Goal: Transaction & Acquisition: Purchase product/service

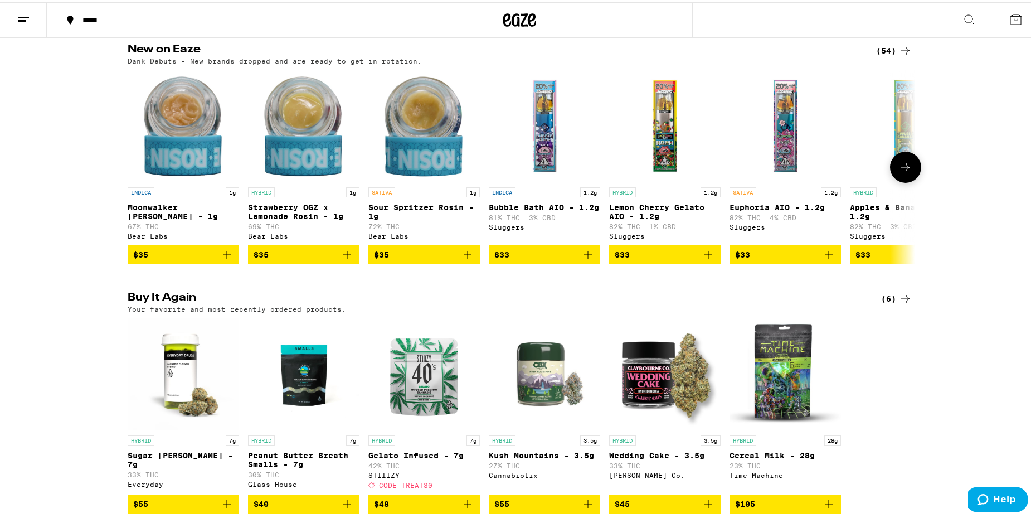
scroll to position [836, 0]
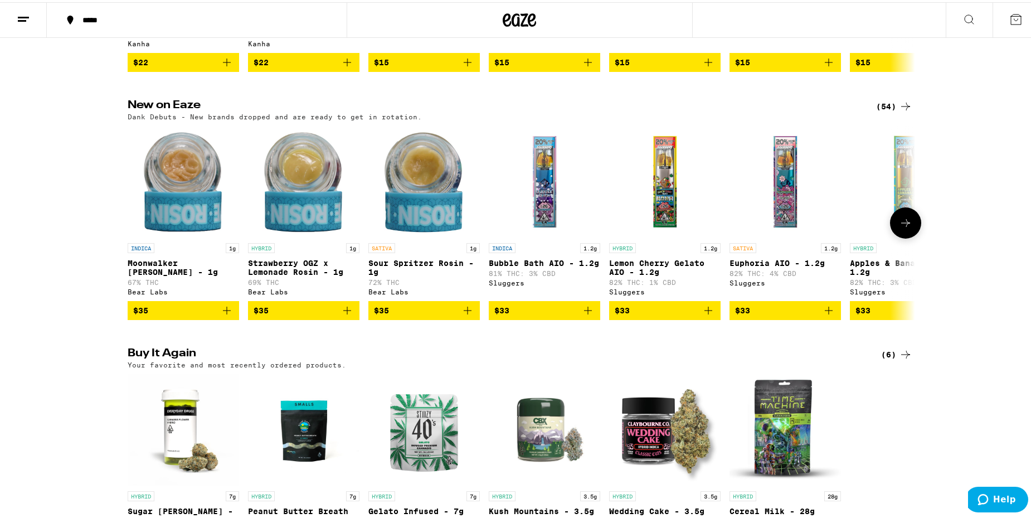
click at [904, 236] on button at bounding box center [905, 220] width 31 height 31
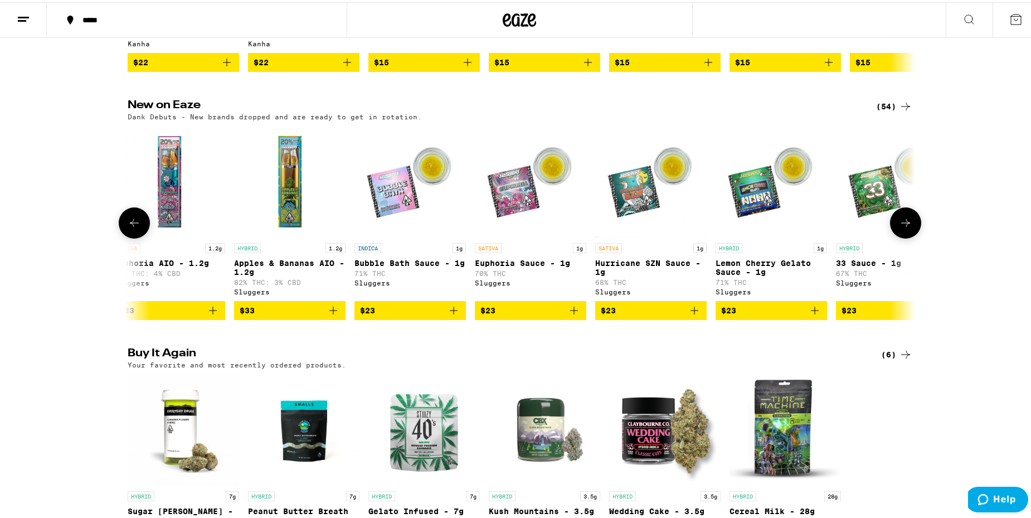
scroll to position [0, 663]
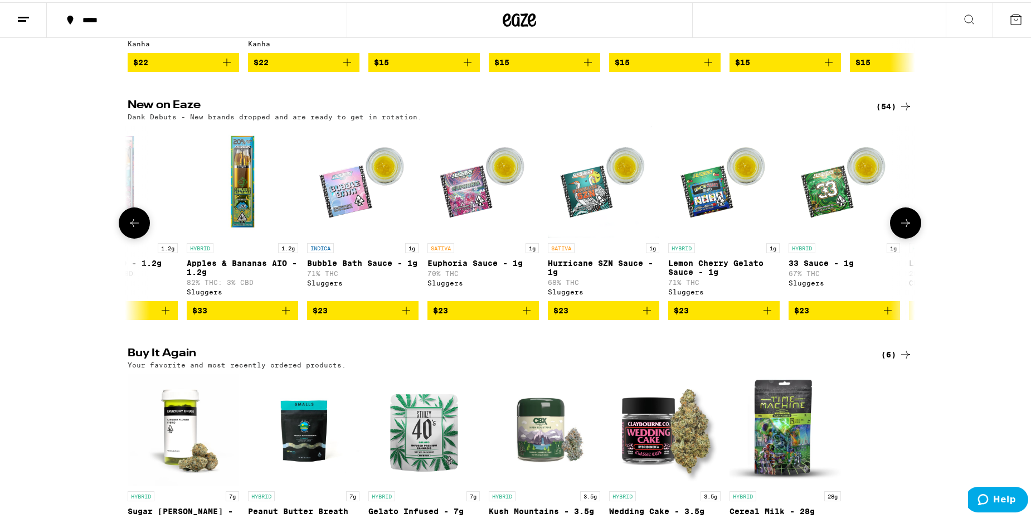
click at [904, 236] on button at bounding box center [905, 220] width 31 height 31
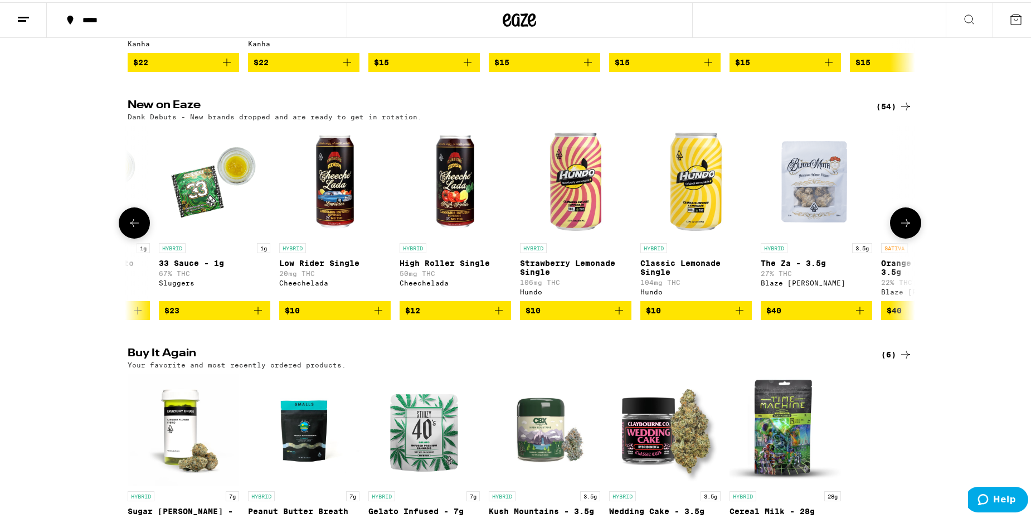
scroll to position [0, 1326]
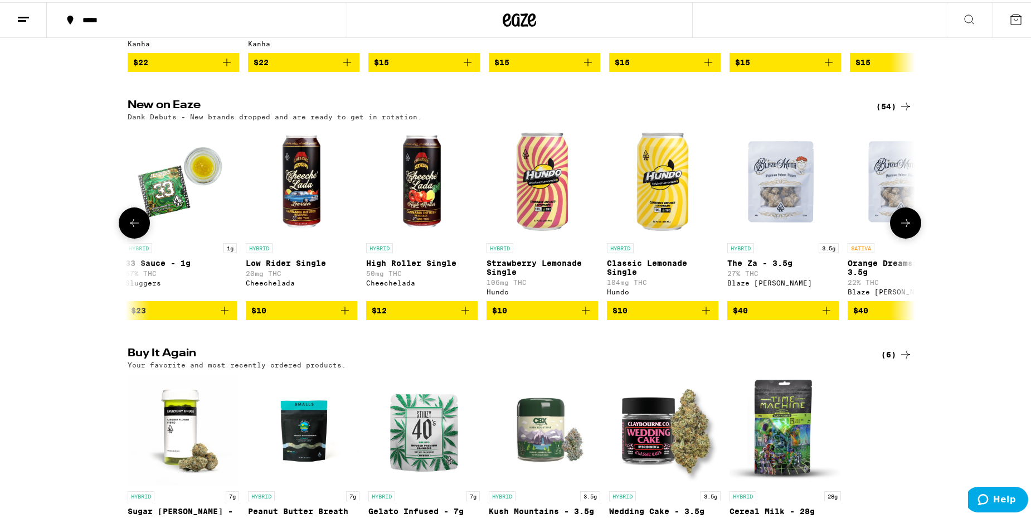
click at [904, 236] on button at bounding box center [905, 220] width 31 height 31
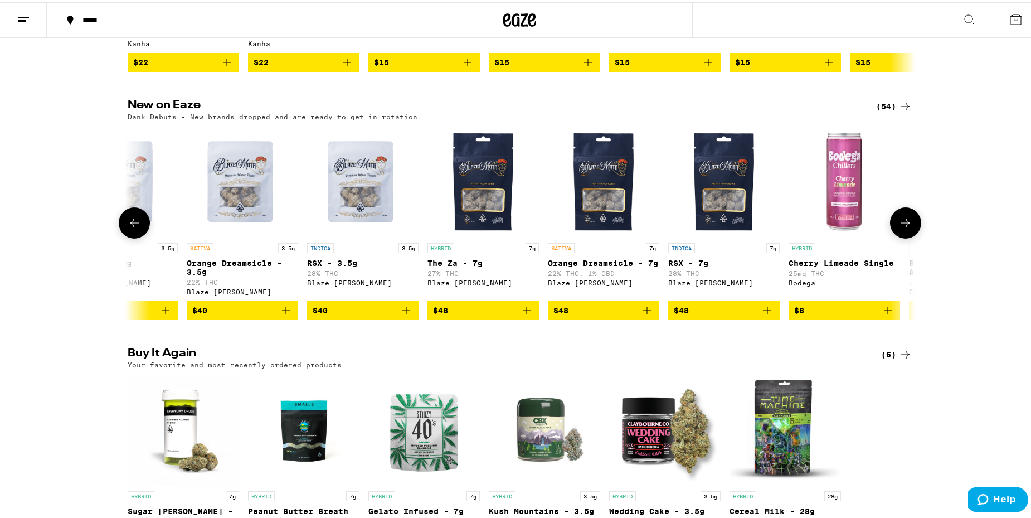
scroll to position [0, 1989]
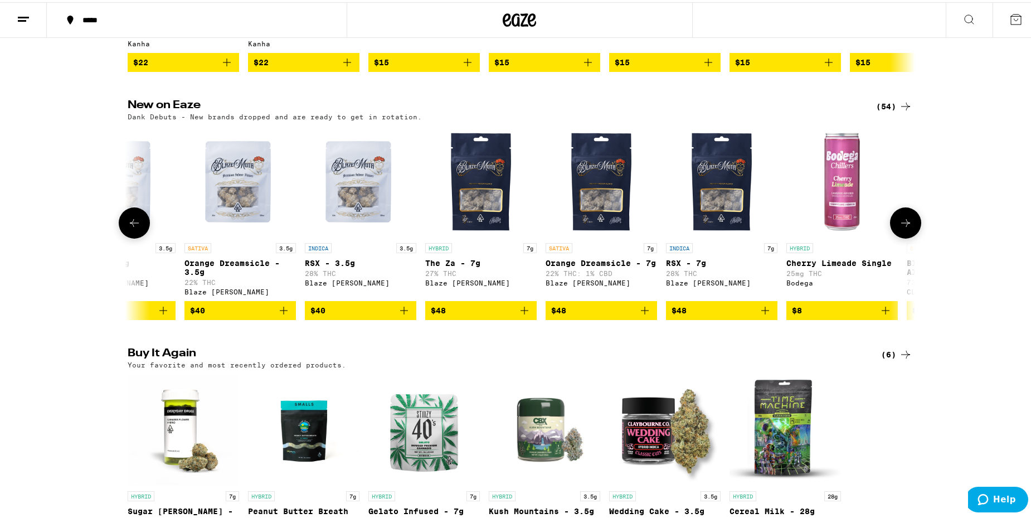
click at [904, 236] on button at bounding box center [905, 220] width 31 height 31
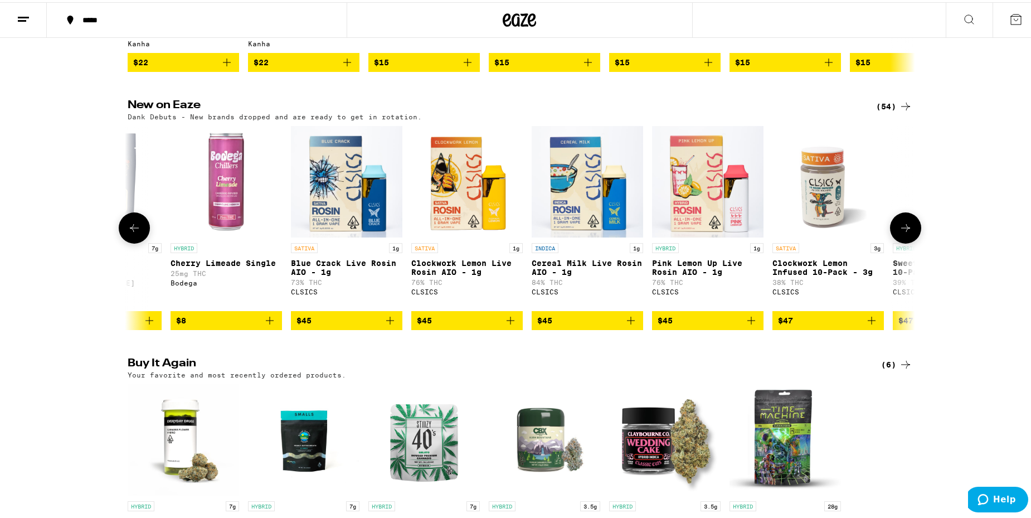
scroll to position [0, 2652]
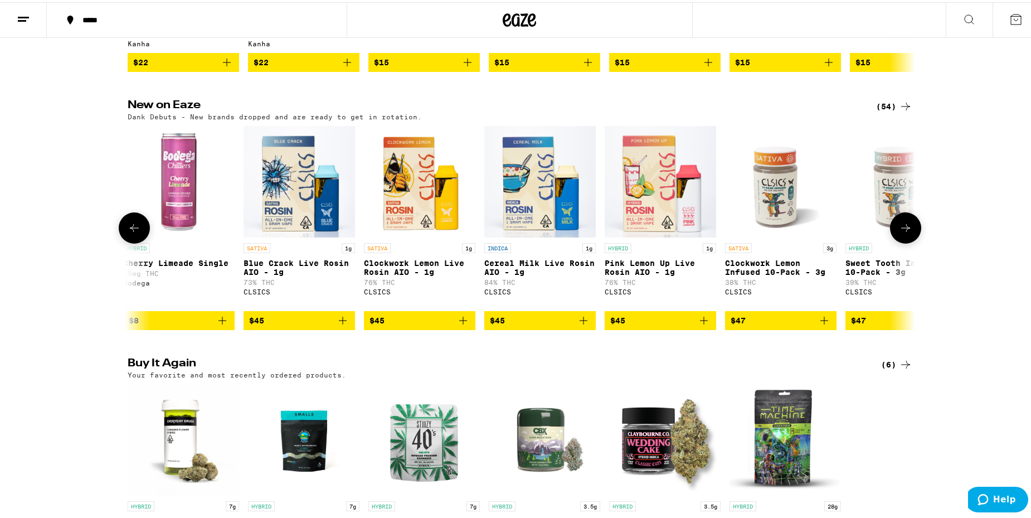
click at [904, 232] on icon at bounding box center [905, 225] width 13 height 13
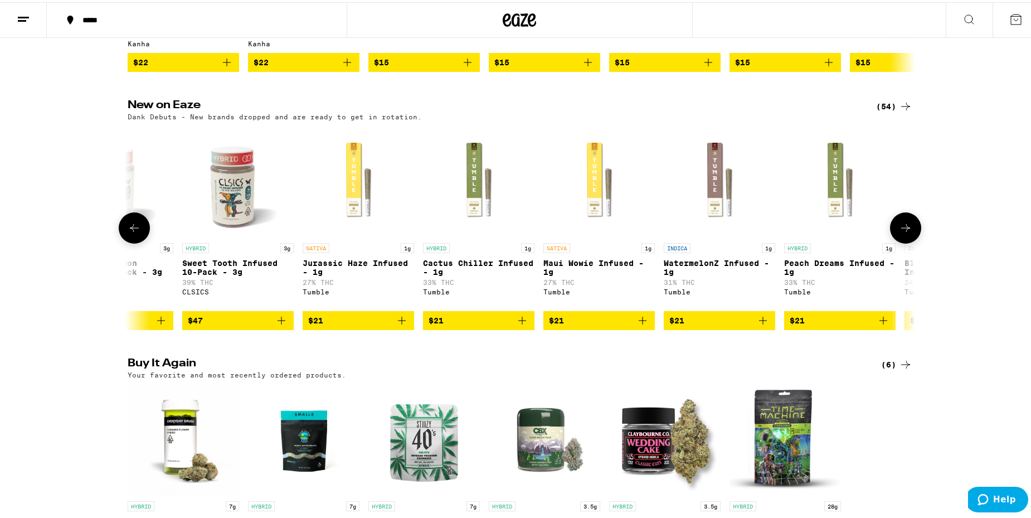
click at [904, 232] on icon at bounding box center [905, 225] width 13 height 13
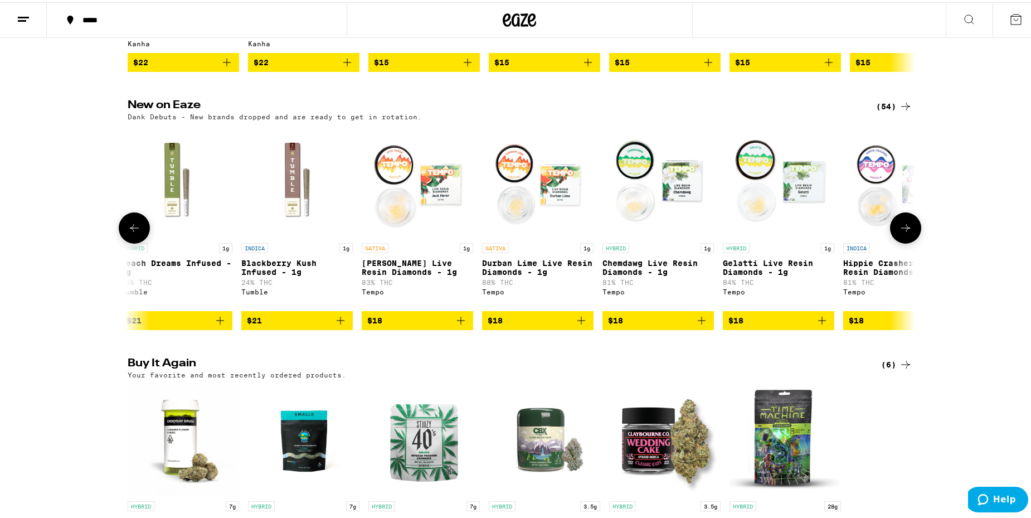
click at [904, 232] on icon at bounding box center [905, 225] width 13 height 13
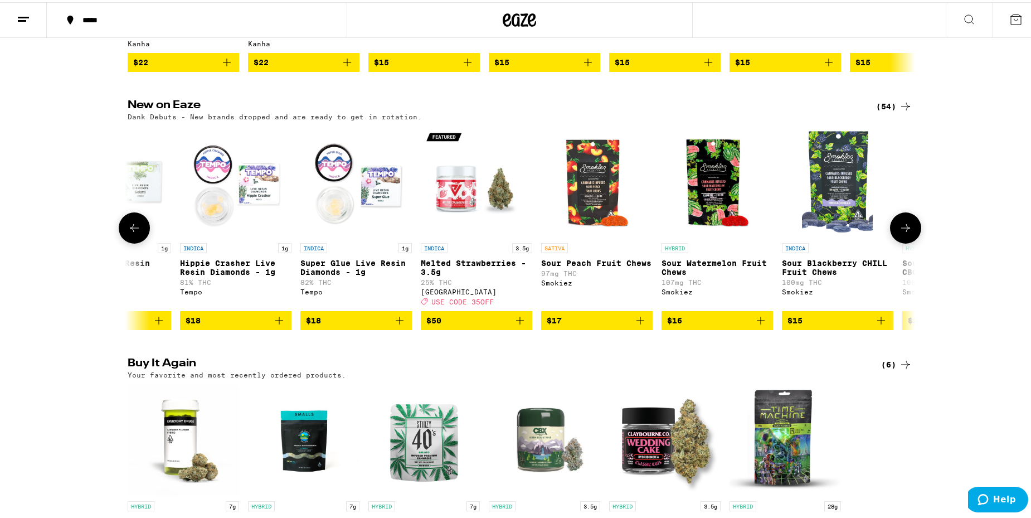
click at [904, 232] on icon at bounding box center [905, 225] width 13 height 13
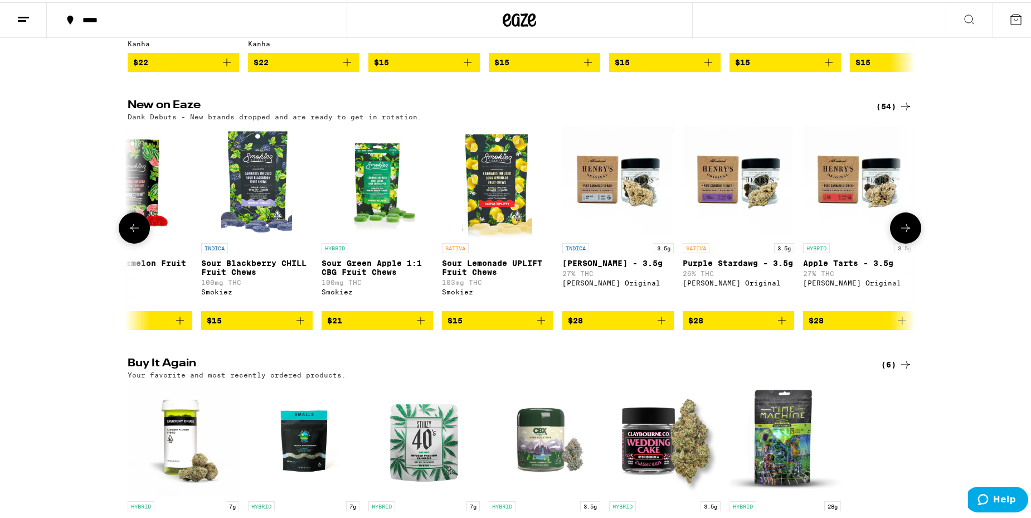
scroll to position [0, 5303]
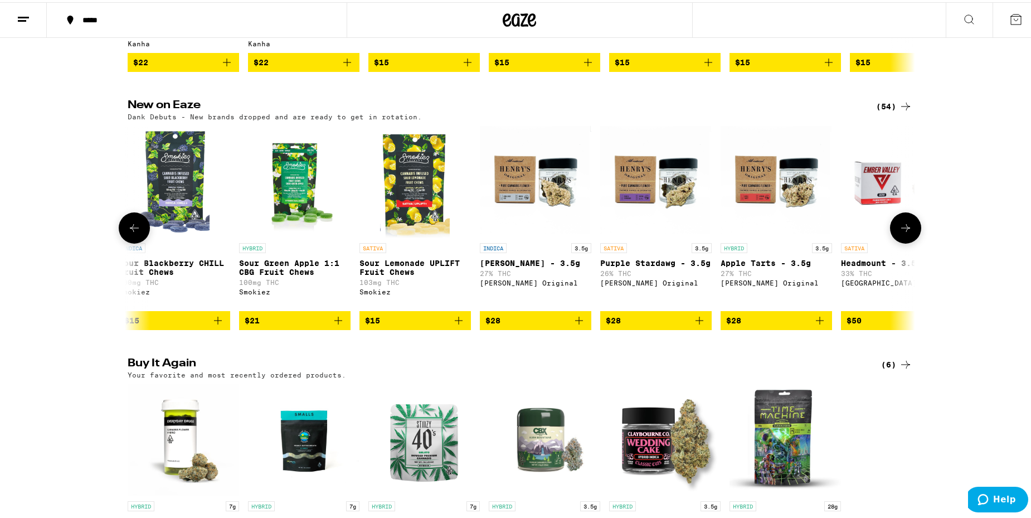
click at [904, 232] on icon at bounding box center [905, 225] width 13 height 13
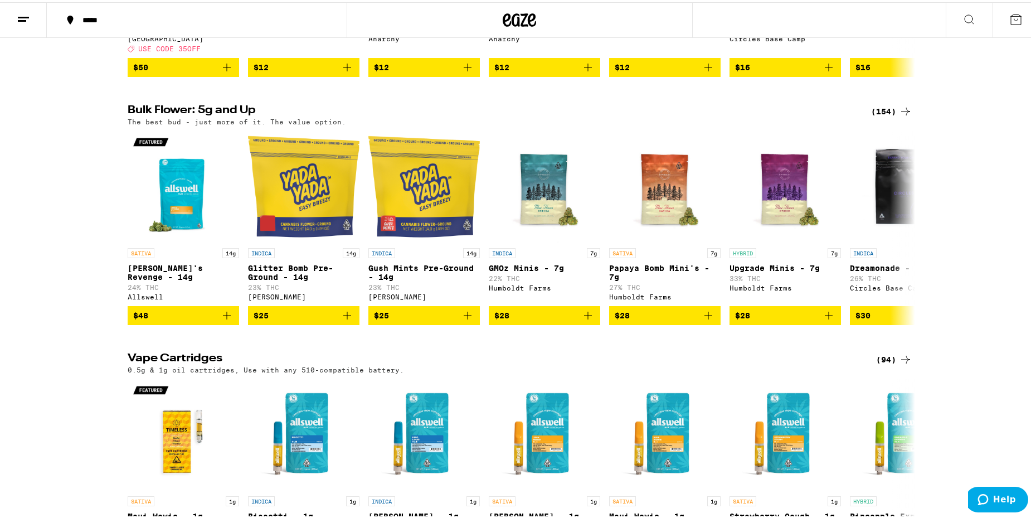
scroll to position [1615, 0]
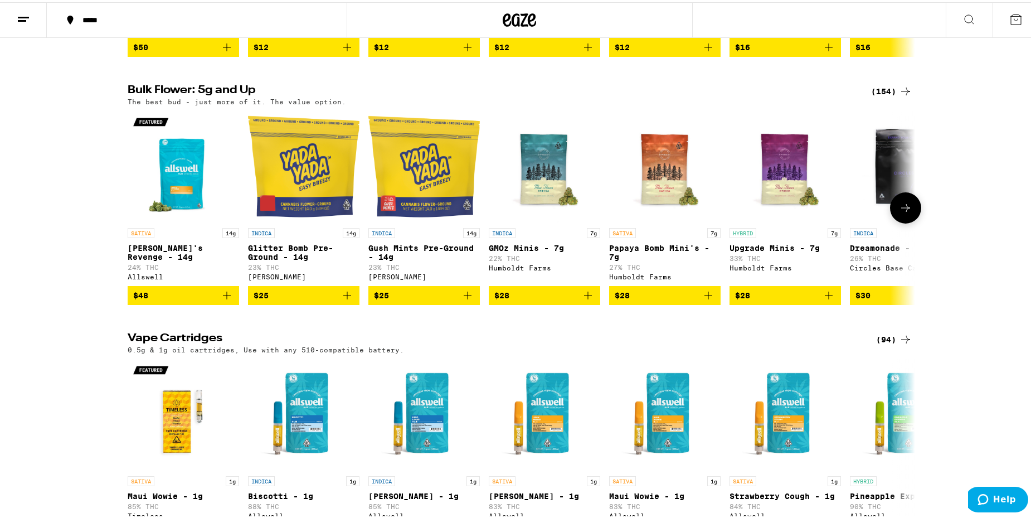
click at [899, 212] on icon at bounding box center [905, 205] width 13 height 13
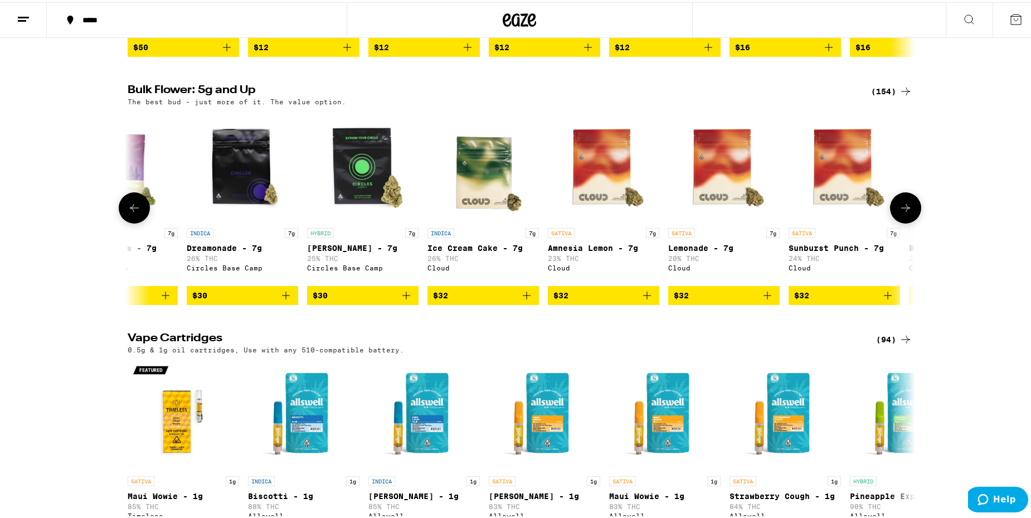
click at [899, 212] on icon at bounding box center [905, 205] width 13 height 13
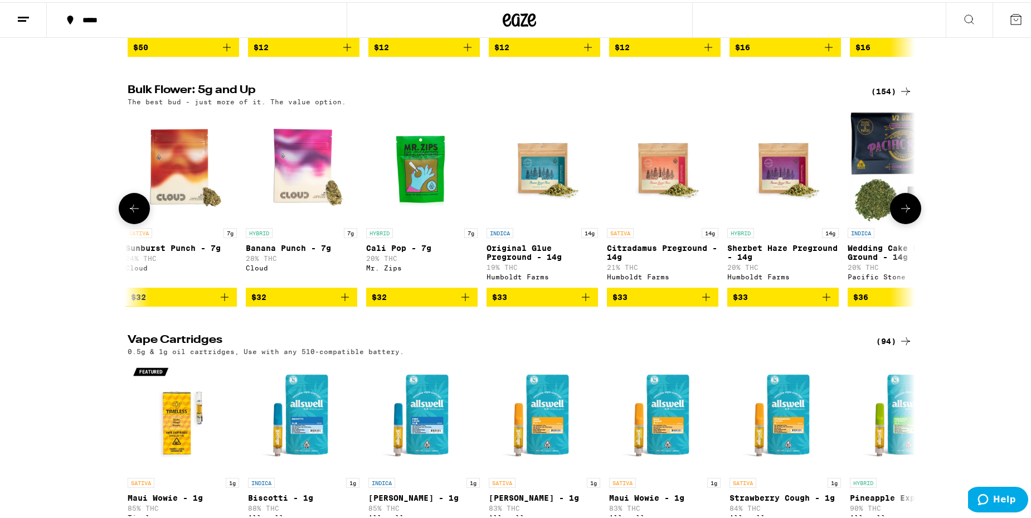
click at [899, 213] on icon at bounding box center [905, 205] width 13 height 13
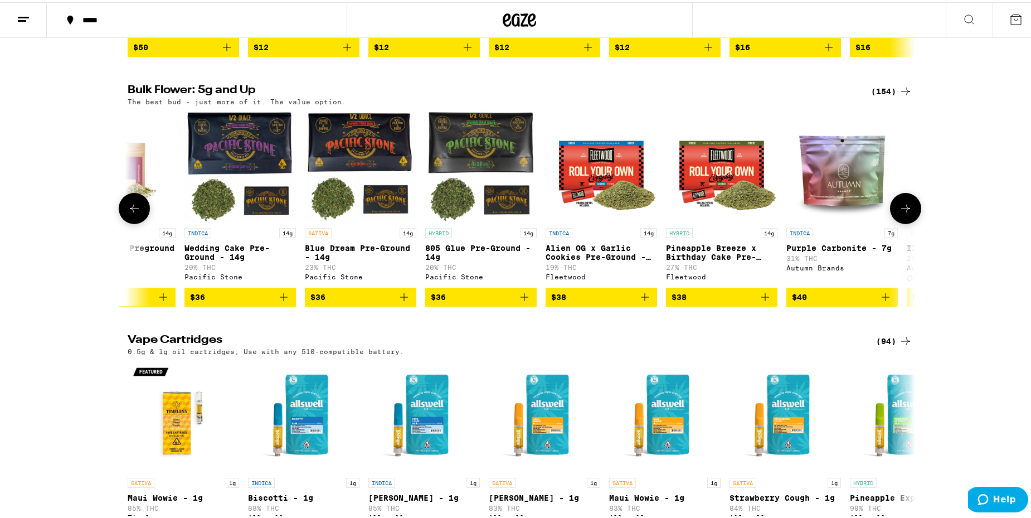
click at [899, 213] on icon at bounding box center [905, 205] width 13 height 13
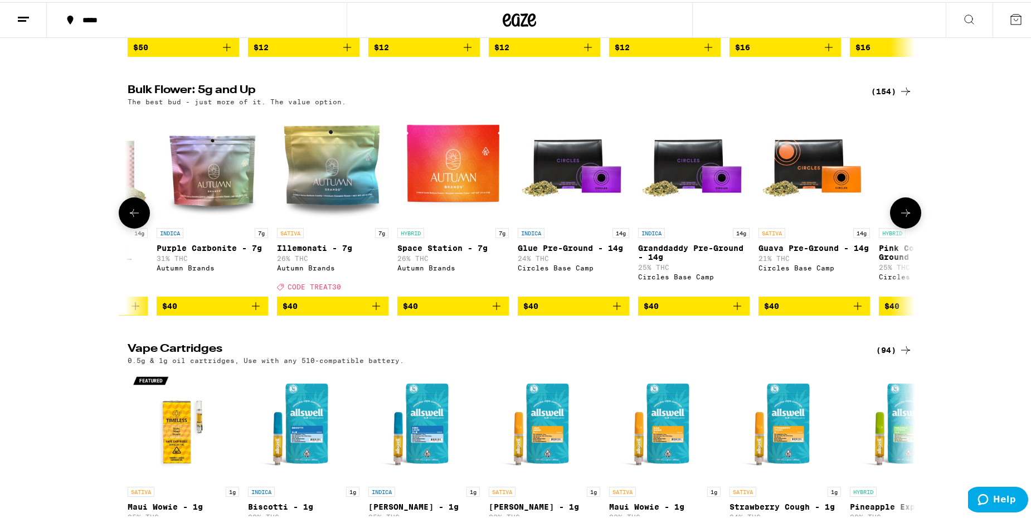
scroll to position [0, 2652]
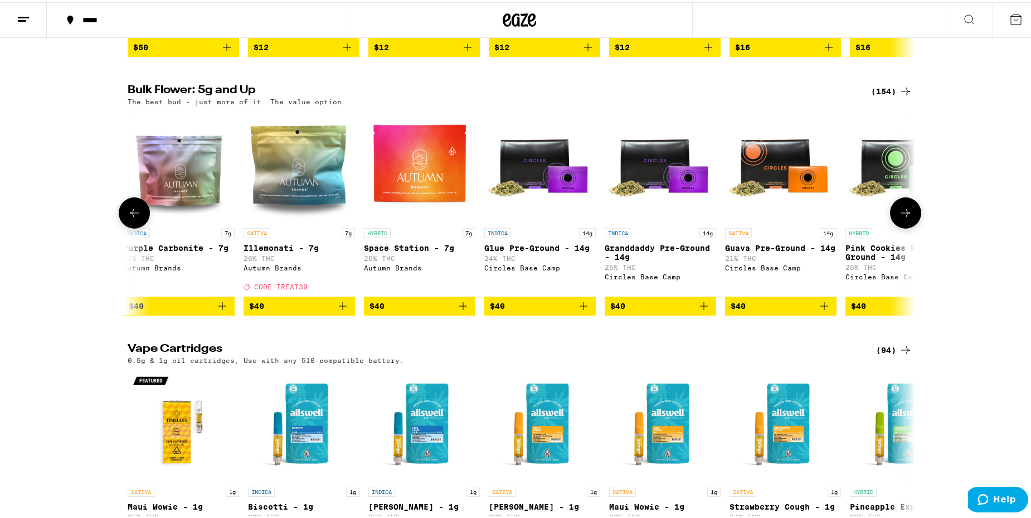
click at [899, 217] on icon at bounding box center [905, 210] width 13 height 13
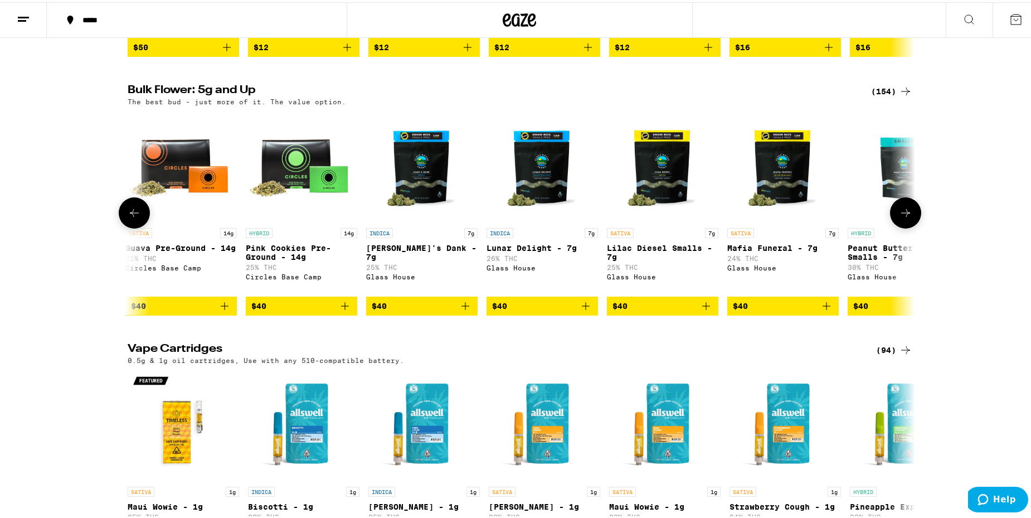
scroll to position [0, 3314]
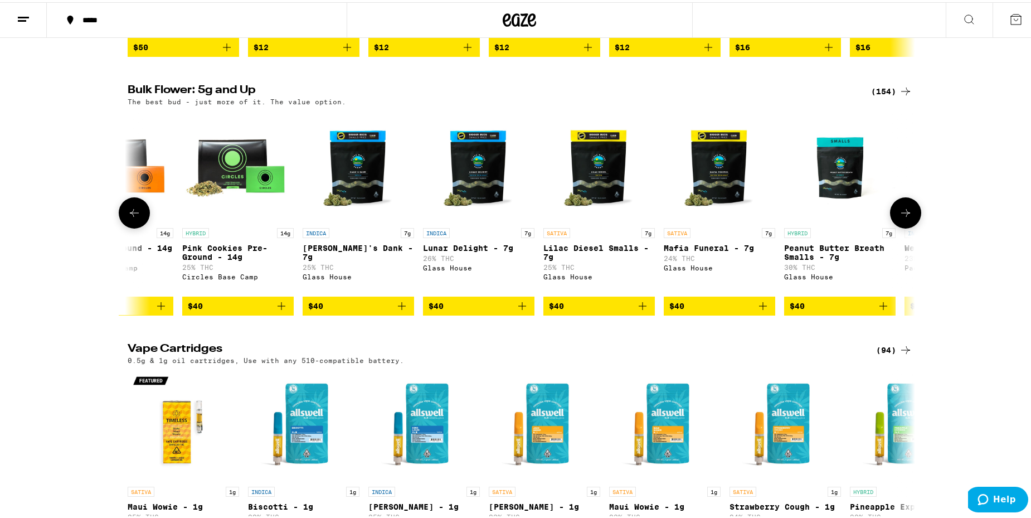
click at [899, 217] on icon at bounding box center [905, 210] width 13 height 13
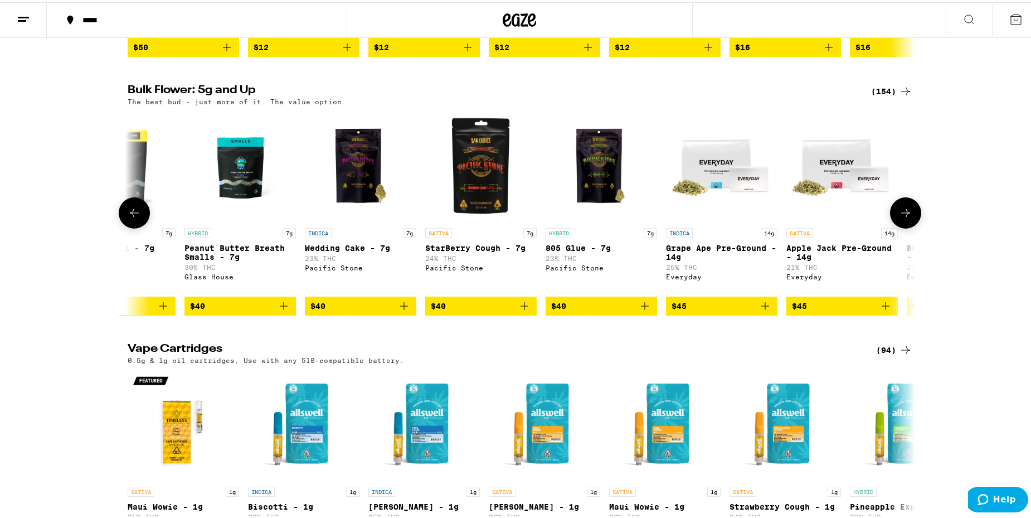
scroll to position [0, 3977]
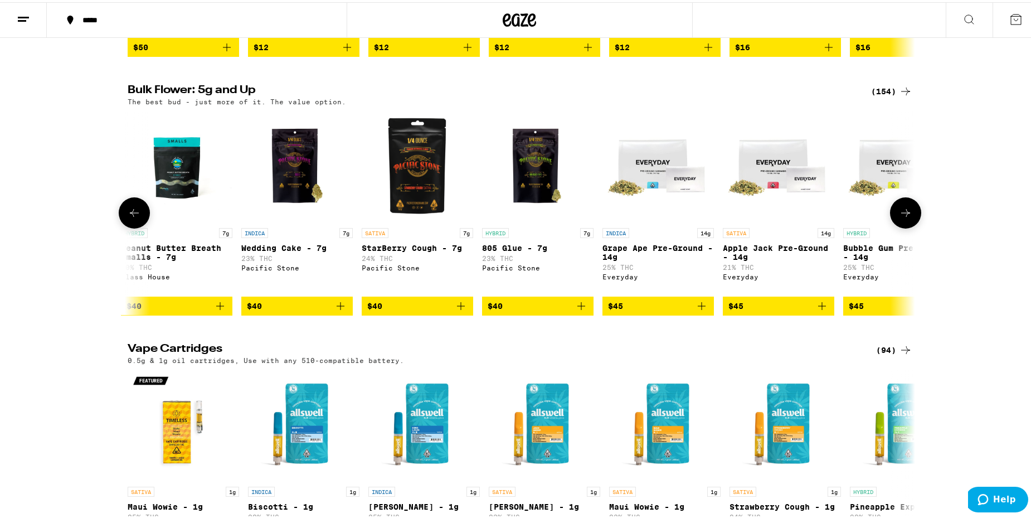
click at [899, 217] on icon at bounding box center [905, 210] width 13 height 13
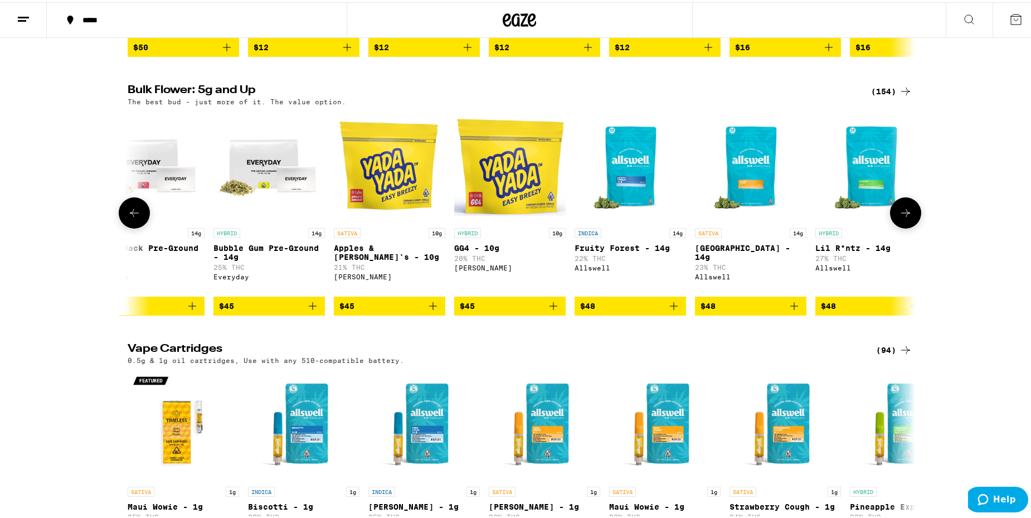
scroll to position [0, 4640]
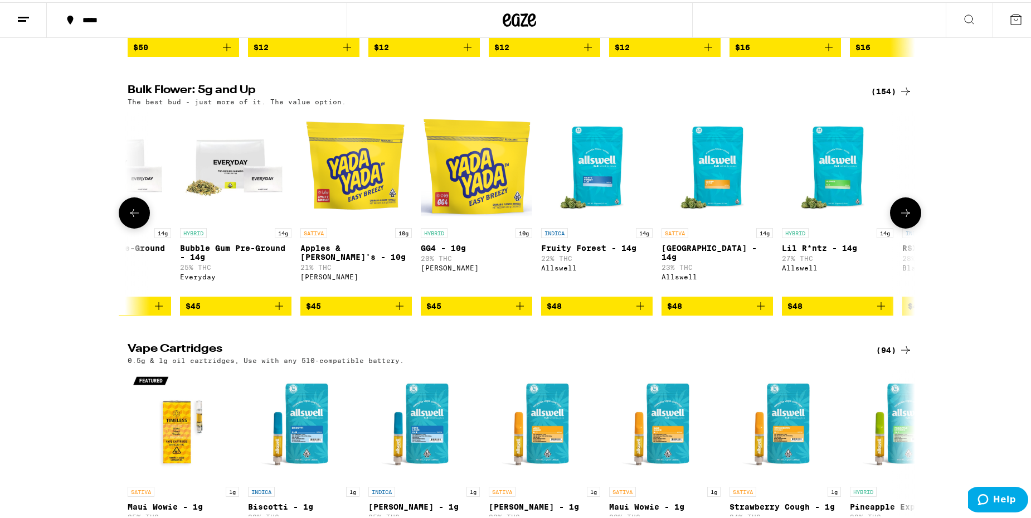
click at [899, 217] on icon at bounding box center [905, 210] width 13 height 13
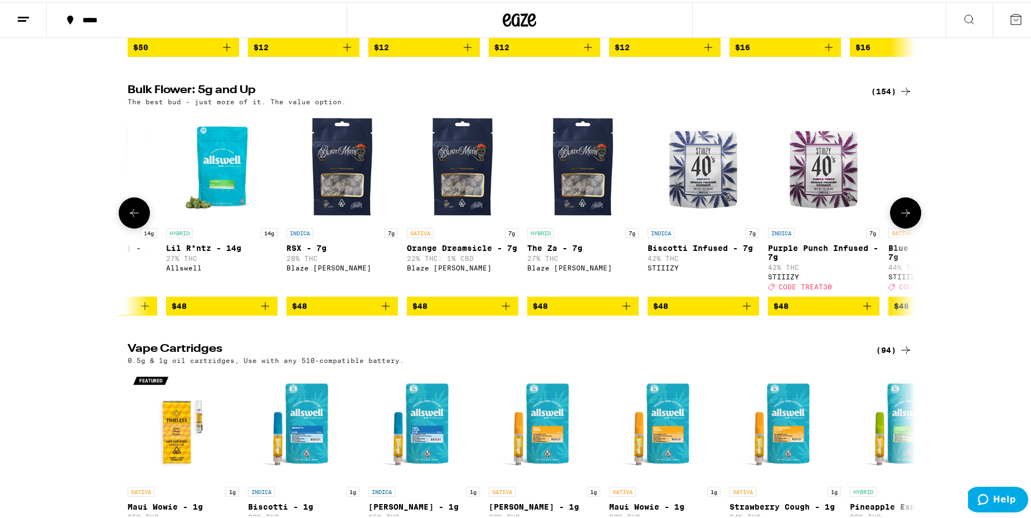
scroll to position [0, 5303]
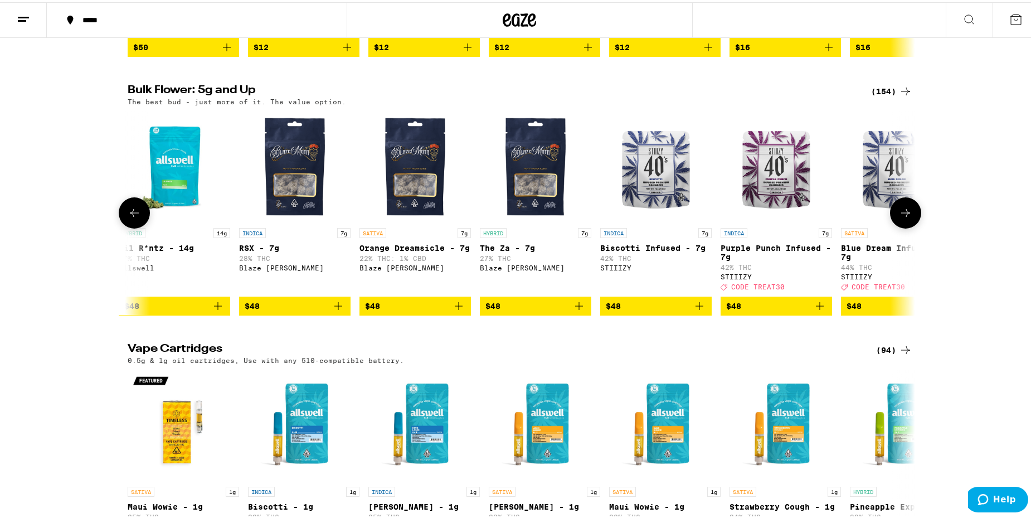
click at [899, 217] on icon at bounding box center [905, 210] width 13 height 13
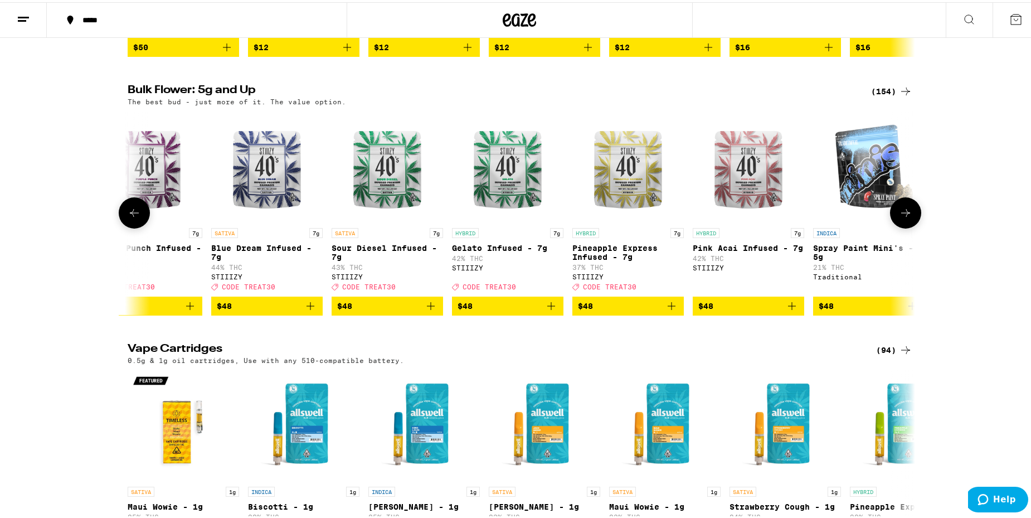
scroll to position [0, 5966]
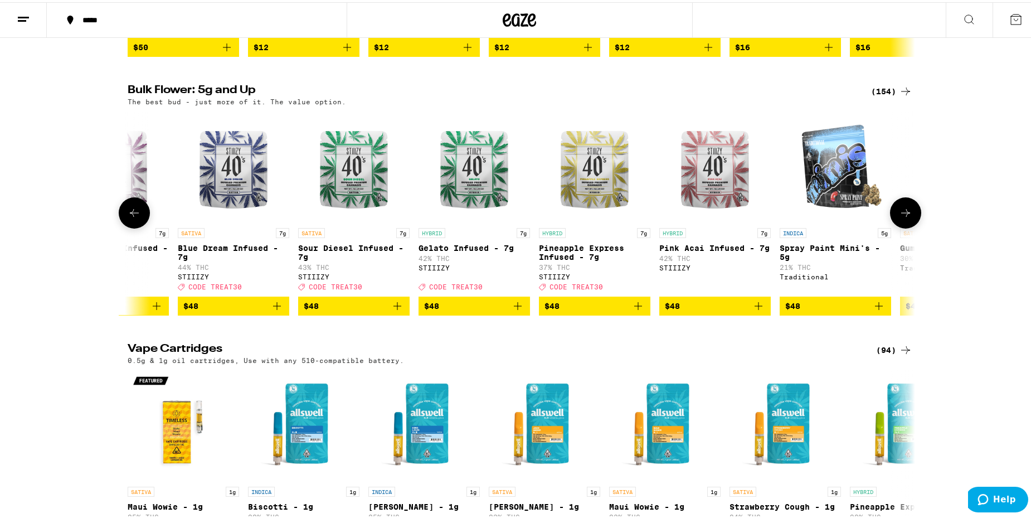
click at [899, 217] on icon at bounding box center [905, 210] width 13 height 13
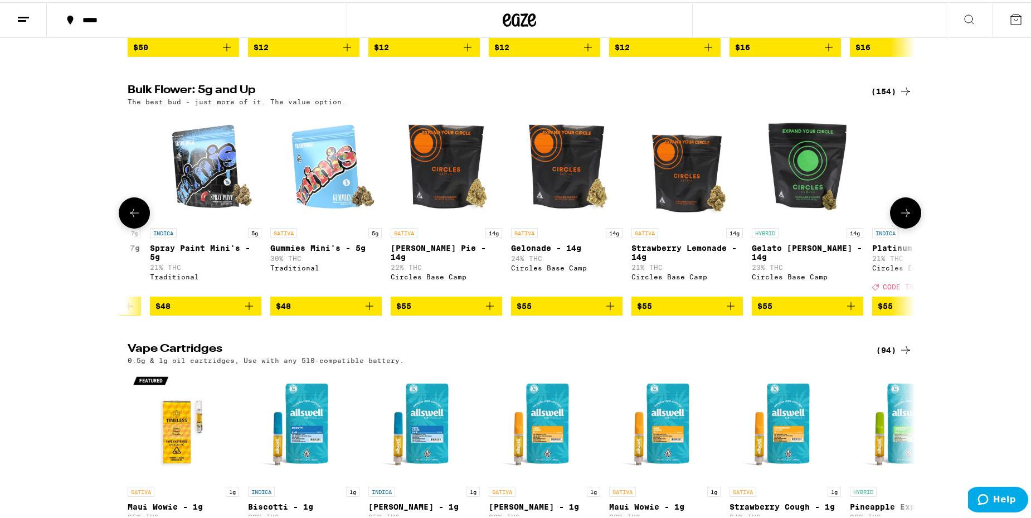
scroll to position [0, 6629]
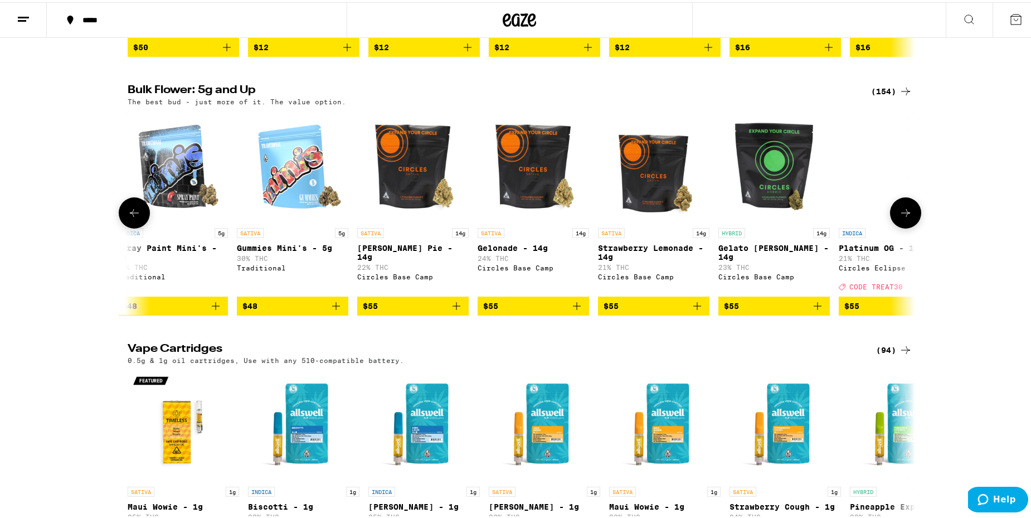
click at [899, 217] on icon at bounding box center [905, 210] width 13 height 13
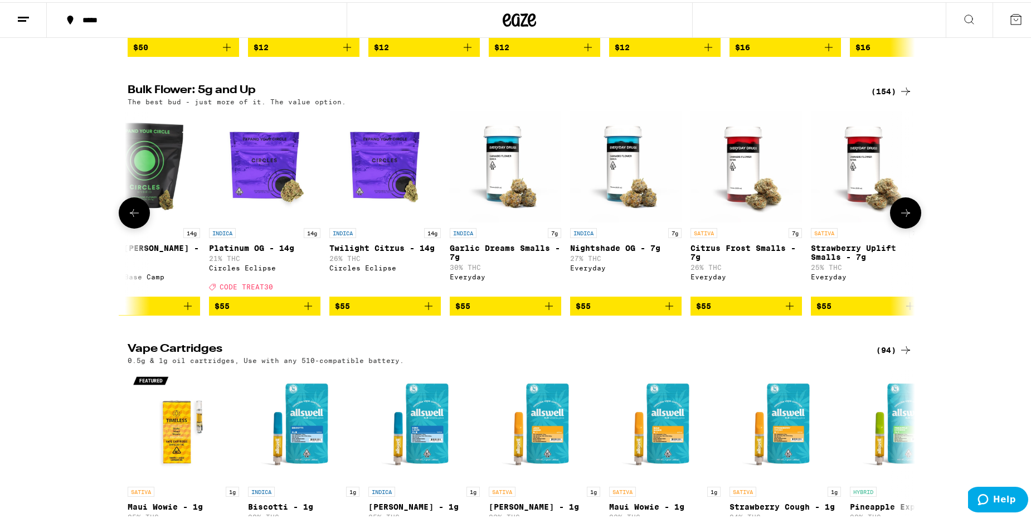
scroll to position [0, 7292]
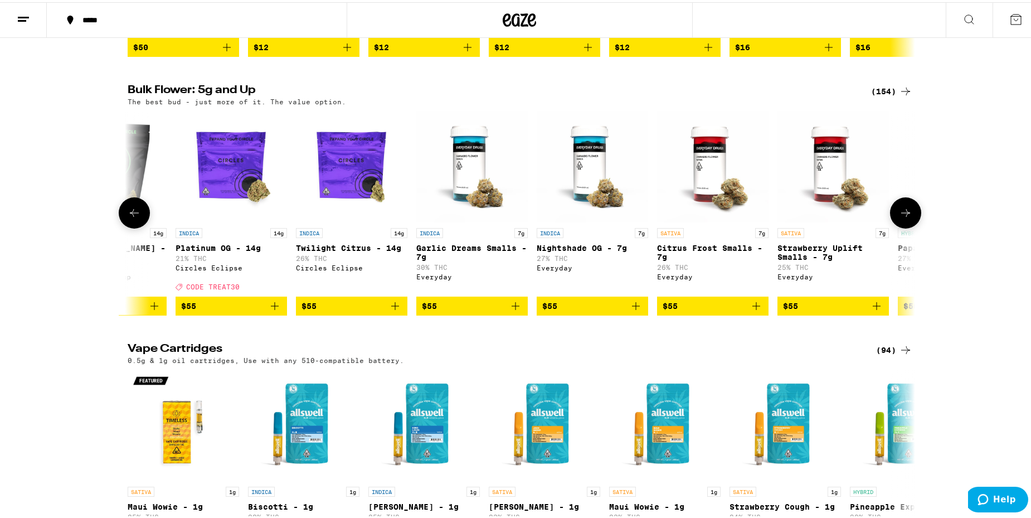
click at [899, 217] on icon at bounding box center [905, 210] width 13 height 13
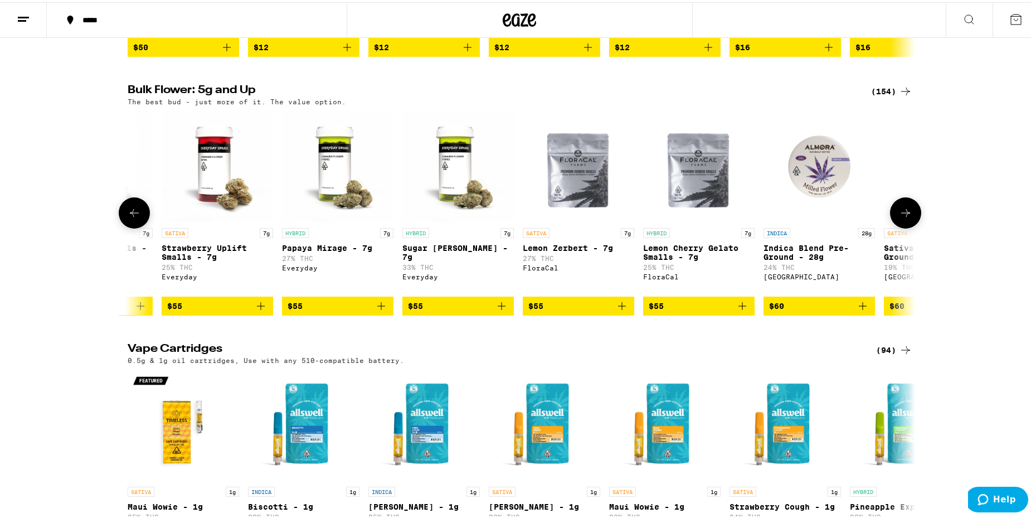
scroll to position [0, 7955]
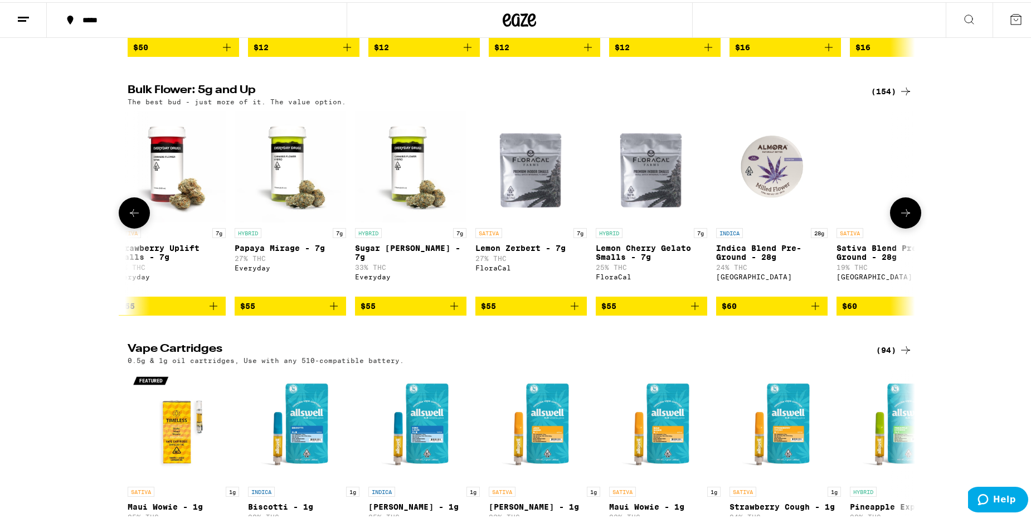
click at [899, 217] on icon at bounding box center [905, 210] width 13 height 13
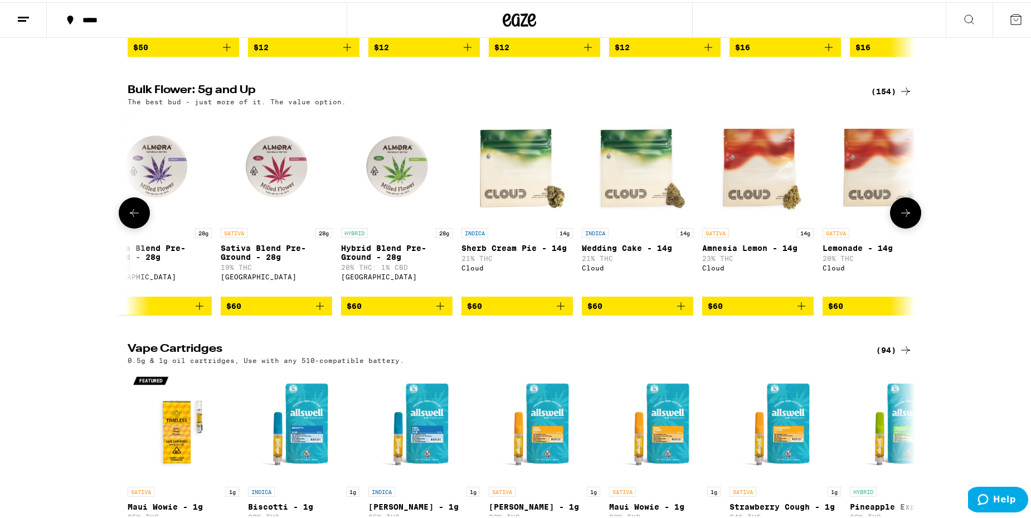
scroll to position [0, 8618]
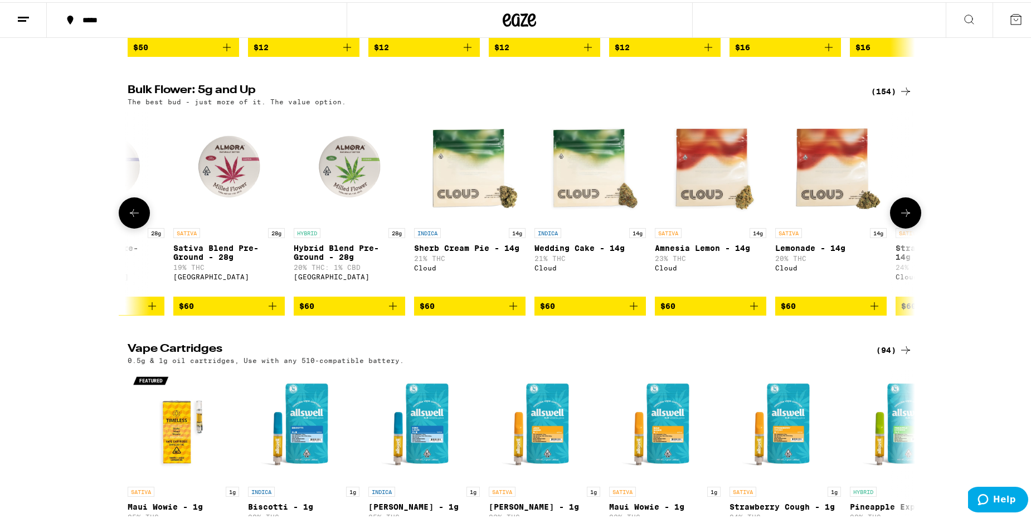
click at [899, 217] on icon at bounding box center [905, 210] width 13 height 13
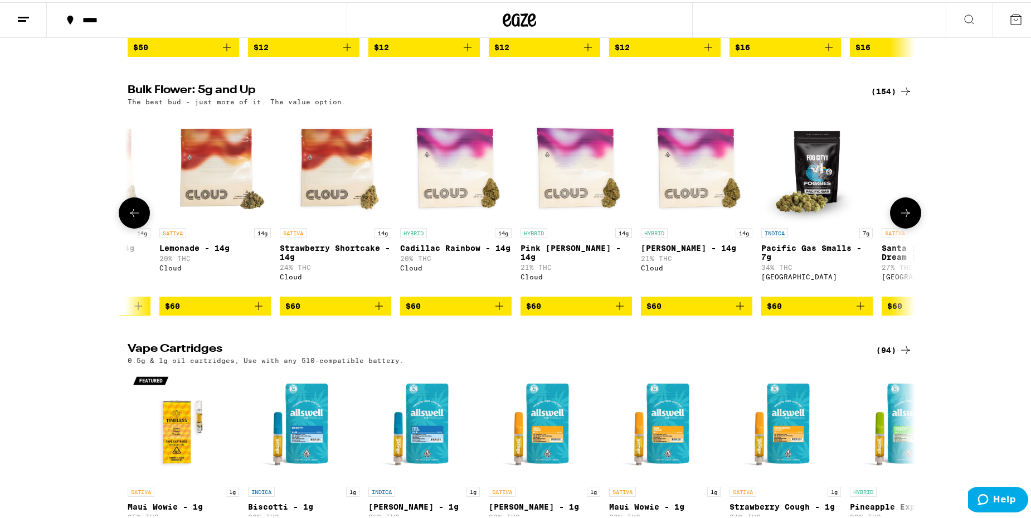
scroll to position [0, 9280]
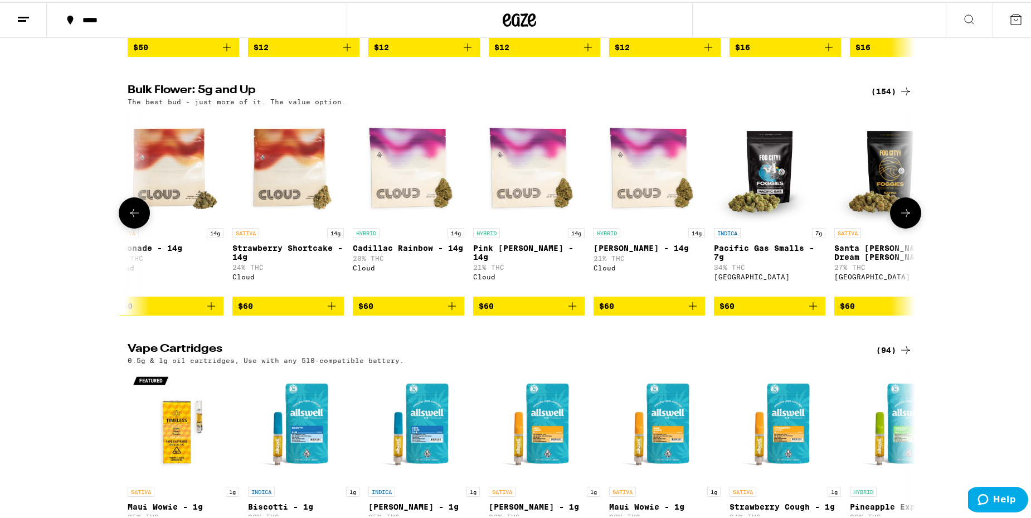
click at [899, 217] on icon at bounding box center [905, 210] width 13 height 13
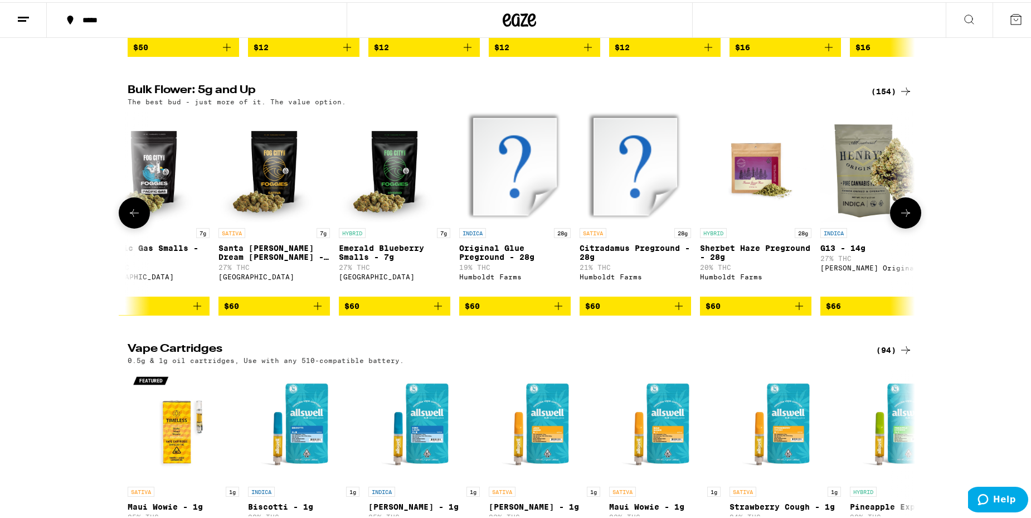
scroll to position [0, 9943]
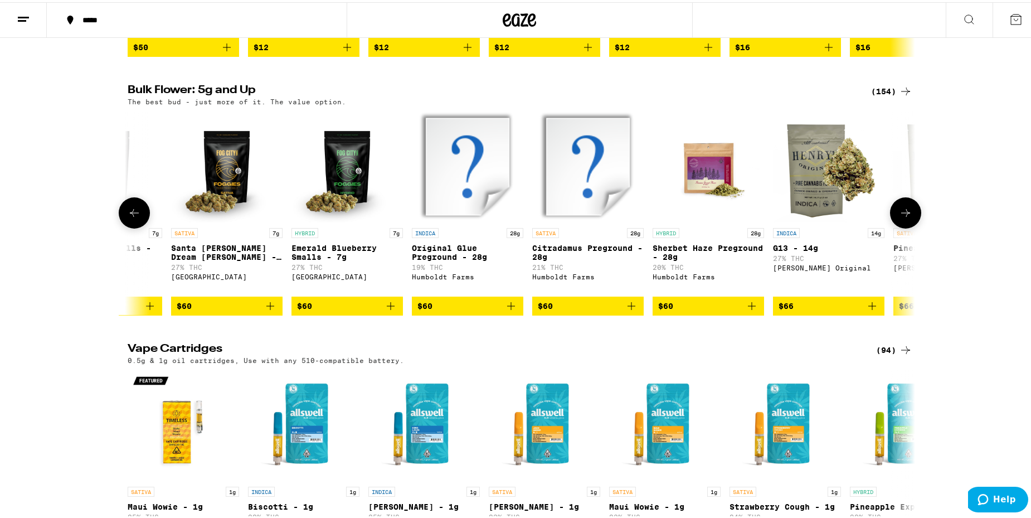
click at [899, 217] on icon at bounding box center [905, 210] width 13 height 13
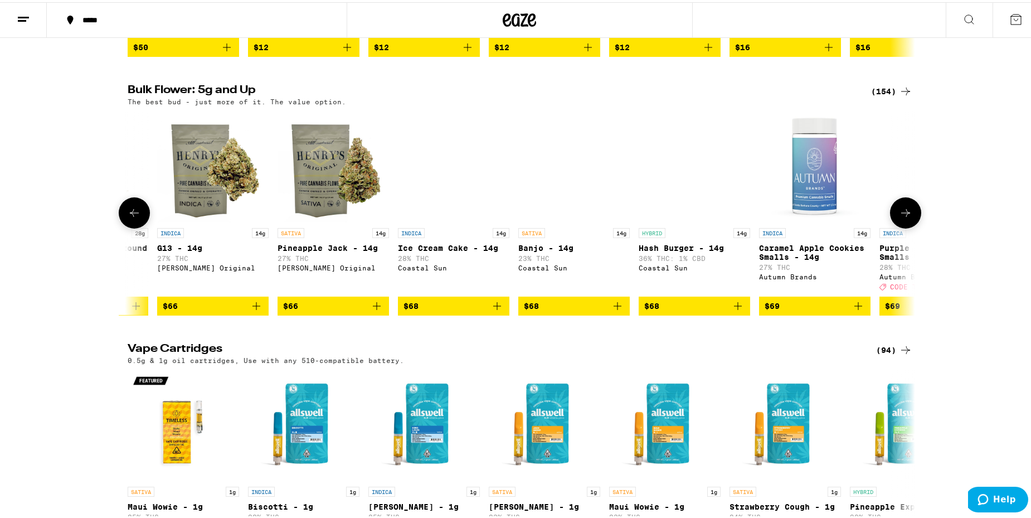
scroll to position [0, 10606]
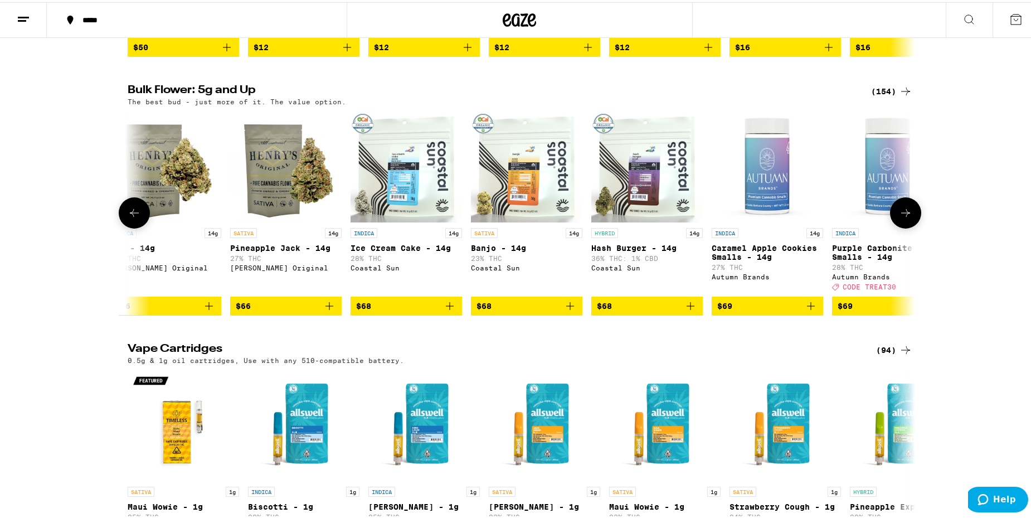
click at [899, 217] on icon at bounding box center [905, 210] width 13 height 13
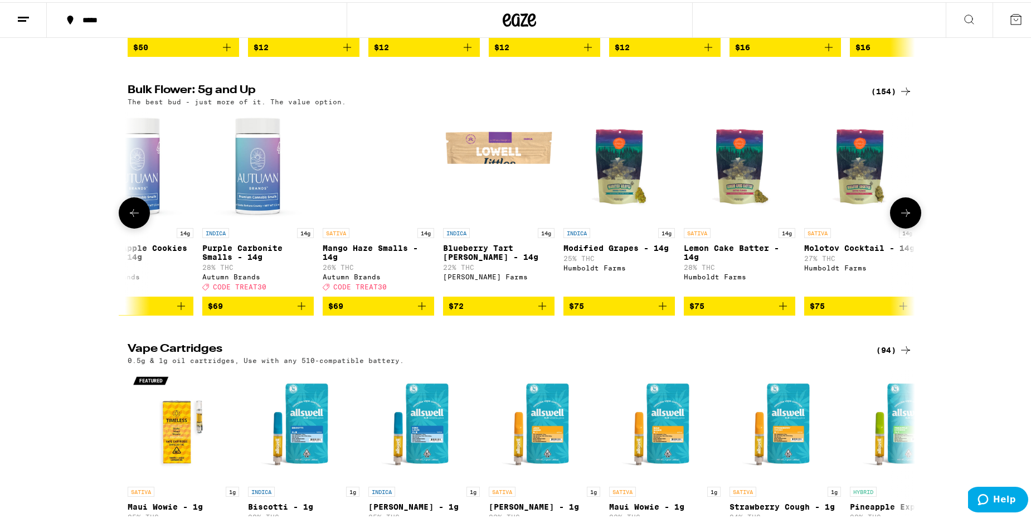
scroll to position [0, 11269]
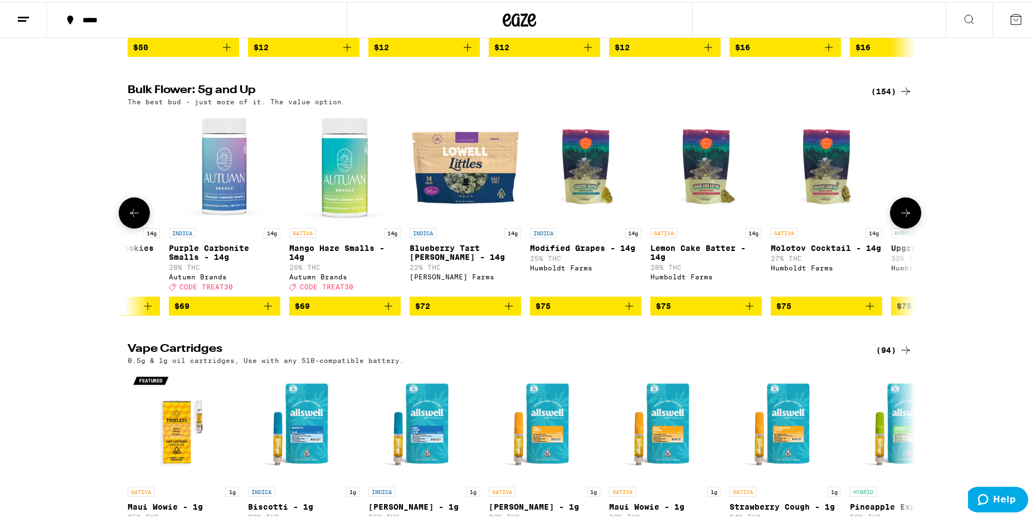
click at [899, 217] on icon at bounding box center [905, 210] width 13 height 13
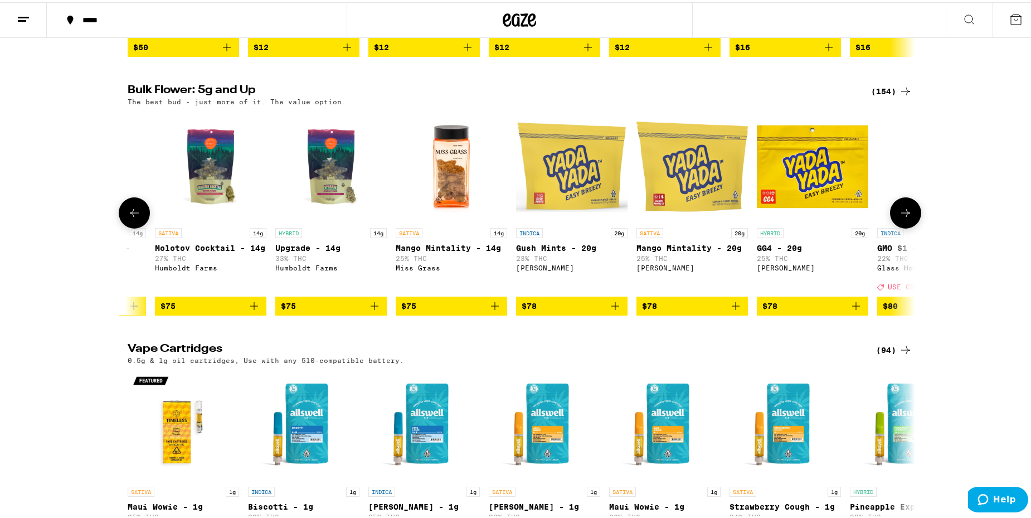
scroll to position [0, 11932]
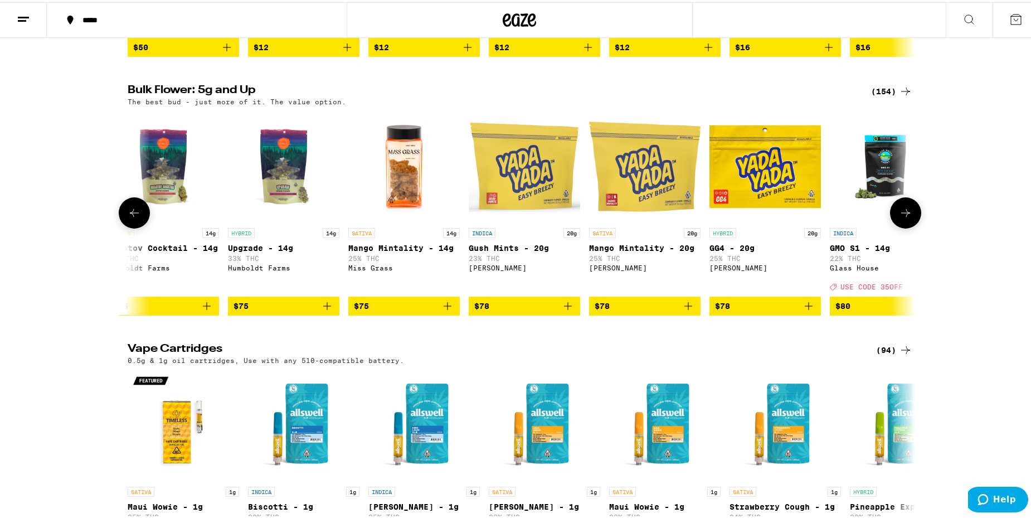
click at [899, 217] on icon at bounding box center [905, 210] width 13 height 13
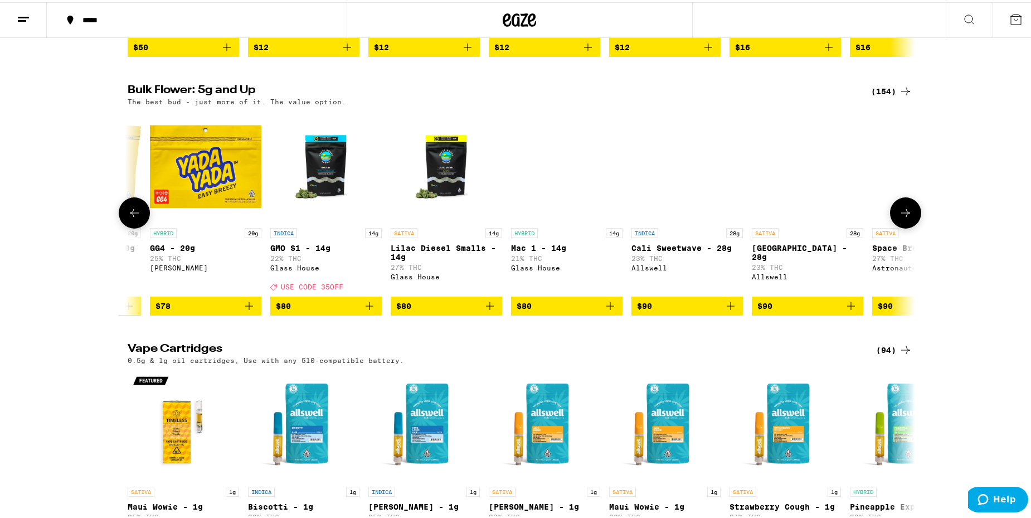
scroll to position [0, 12595]
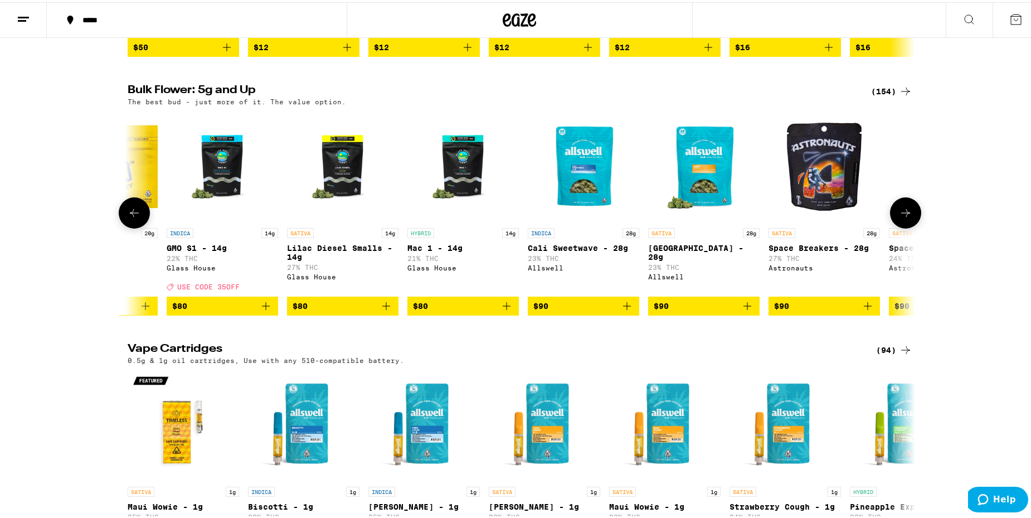
click at [899, 217] on icon at bounding box center [905, 210] width 13 height 13
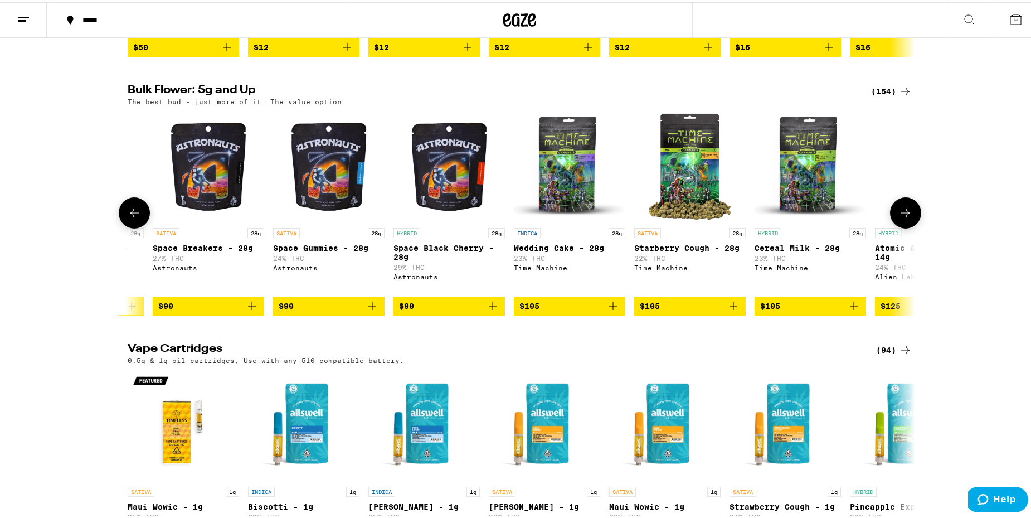
scroll to position [0, 13258]
